Goal: Information Seeking & Learning: Learn about a topic

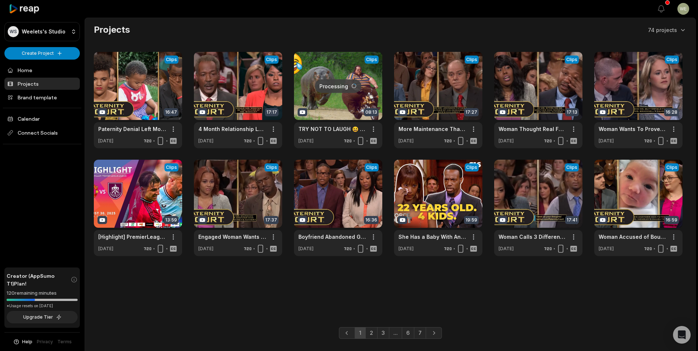
click at [452, 91] on link at bounding box center [438, 100] width 88 height 96
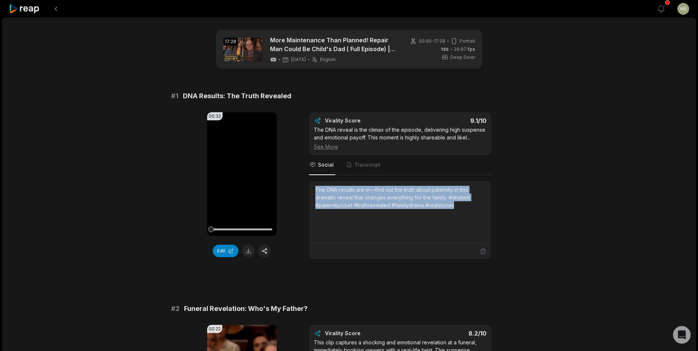
drag, startPoint x: 313, startPoint y: 190, endPoint x: 471, endPoint y: 208, distance: 158.8
click at [471, 208] on div "The DNA results are in—find out the truth about paternity in this dramatic reve…" at bounding box center [399, 212] width 181 height 62
drag, startPoint x: 471, startPoint y: 208, endPoint x: 404, endPoint y: 198, distance: 68.1
copy div "The DNA results are in—find out the truth about paternity in this dramatic reve…"
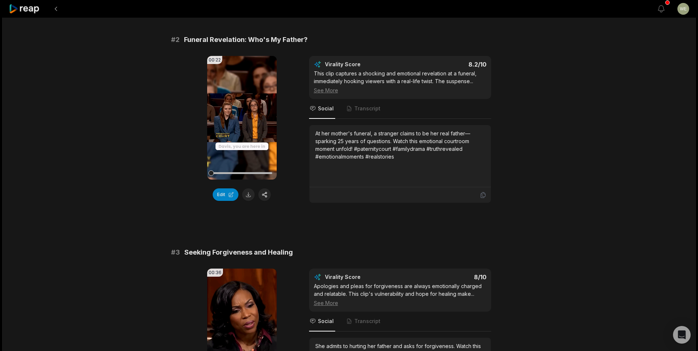
scroll to position [221, 0]
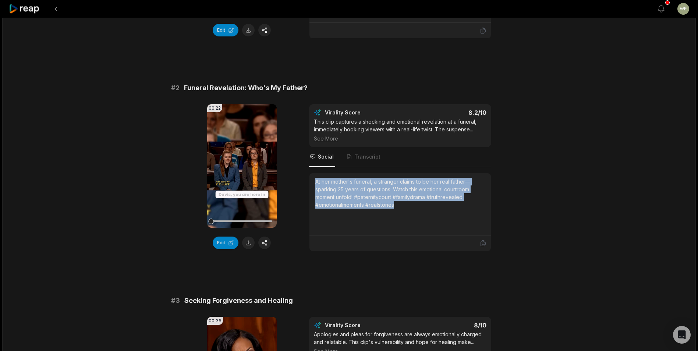
drag, startPoint x: 315, startPoint y: 180, endPoint x: 427, endPoint y: 208, distance: 115.3
click at [427, 208] on div "At her mother's funeral, a stranger claims to be her real father—sparking 25 ye…" at bounding box center [400, 193] width 170 height 31
drag, startPoint x: 427, startPoint y: 208, endPoint x: 371, endPoint y: 196, distance: 57.5
copy div "At her mother's funeral, a stranger claims to be her real father—sparking 25 ye…"
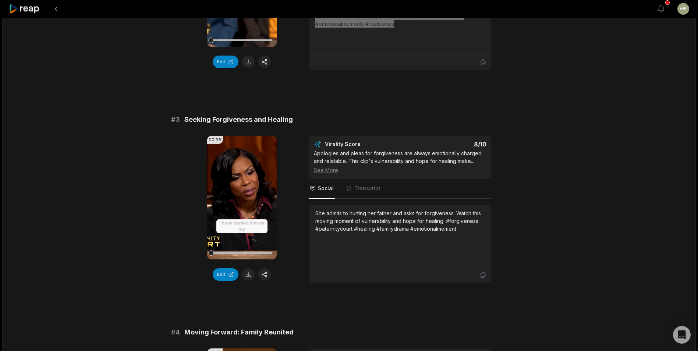
scroll to position [442, 0]
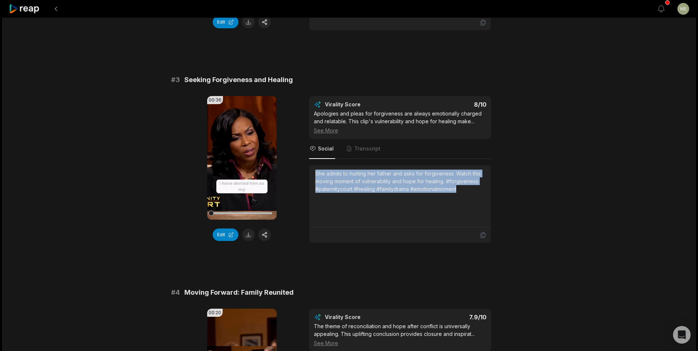
drag, startPoint x: 316, startPoint y: 172, endPoint x: 468, endPoint y: 190, distance: 153.4
click at [468, 190] on div "She admits to hurting her father and asks for forgiveness. Watch this moving mo…" at bounding box center [400, 181] width 170 height 23
copy div "She admits to hurting her father and asks for forgiveness. Watch this moving mo…"
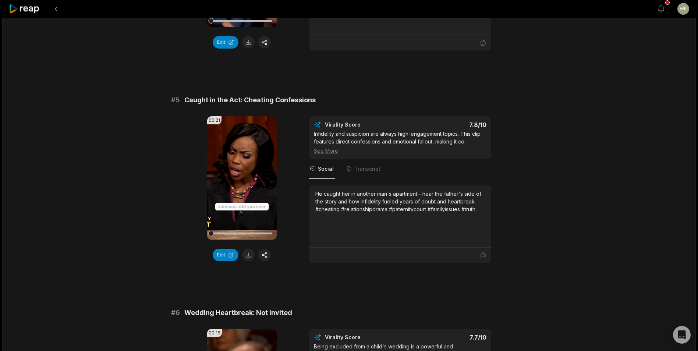
scroll to position [846, 0]
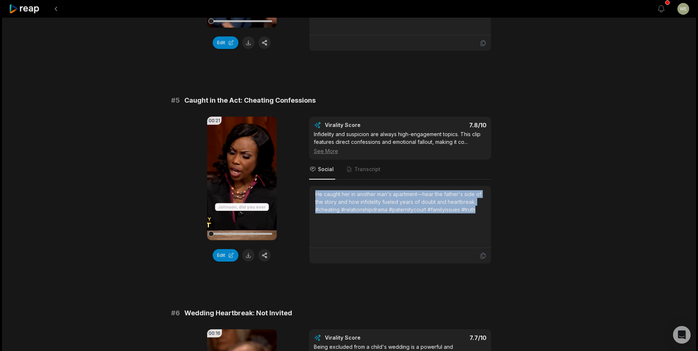
drag, startPoint x: 315, startPoint y: 194, endPoint x: 487, endPoint y: 211, distance: 172.7
click at [487, 211] on div "He caught her in another man's apartment—hear the father's side of the story an…" at bounding box center [399, 217] width 181 height 62
copy div "He caught her in another man's apartment—hear the father's side of the story an…"
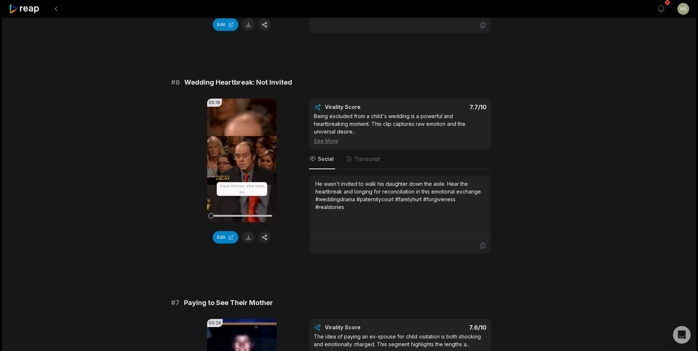
scroll to position [1030, 0]
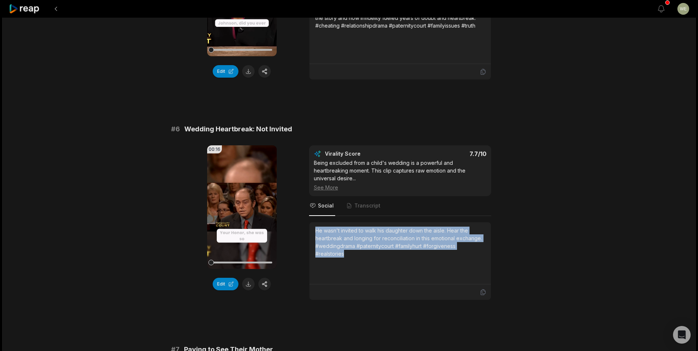
drag, startPoint x: 314, startPoint y: 230, endPoint x: 358, endPoint y: 256, distance: 51.3
click at [358, 256] on div "He wasn't invited to walk his daughter down the aisle. Hear the heartbreak and …" at bounding box center [399, 253] width 181 height 62
drag, startPoint x: 358, startPoint y: 256, endPoint x: 337, endPoint y: 245, distance: 24.2
copy div "He wasn't invited to walk his daughter down the aisle. Hear the heartbreak and …"
click at [34, 10] on icon at bounding box center [24, 9] width 31 height 10
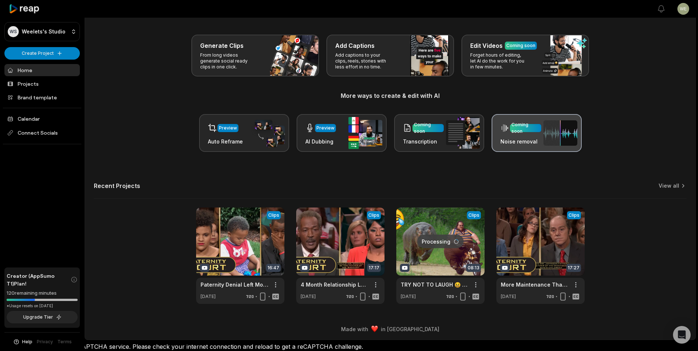
scroll to position [25, 0]
